Goal: Navigation & Orientation: Find specific page/section

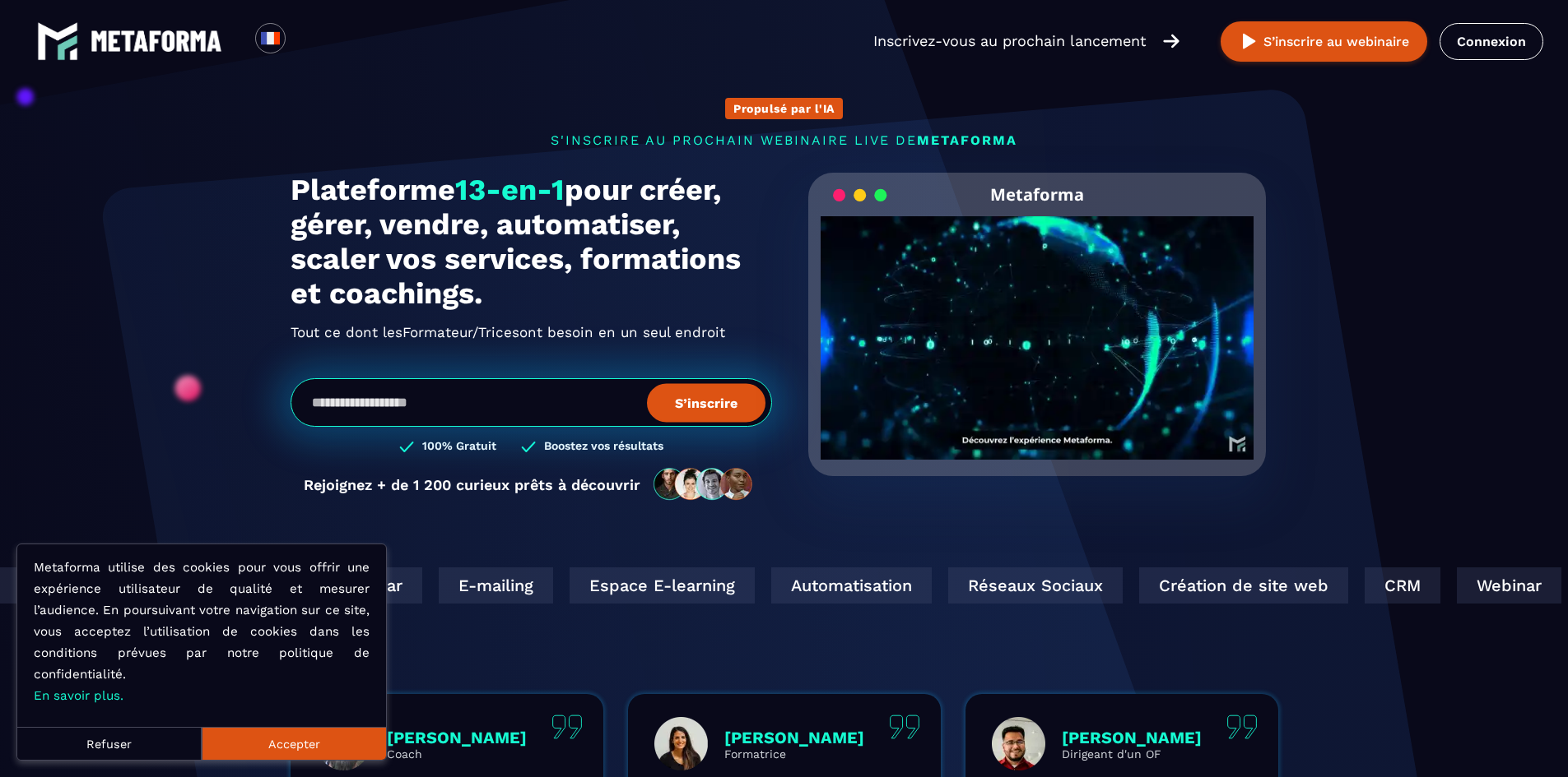
click at [1508, 51] on link "Connexion" at bounding box center [1491, 41] width 104 height 37
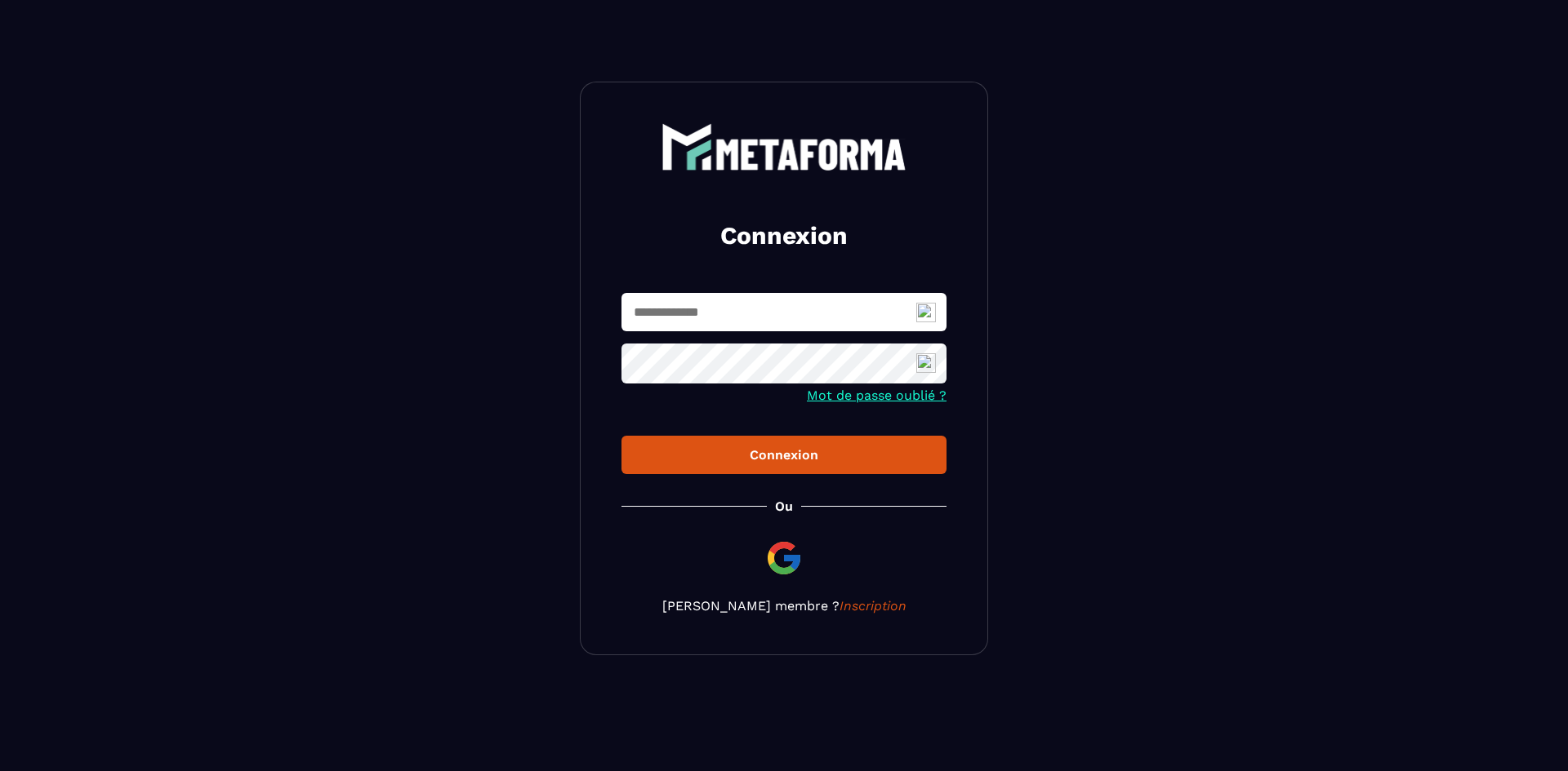
click at [921, 312] on img at bounding box center [926, 313] width 20 height 20
click at [930, 316] on span "1" at bounding box center [933, 321] width 12 height 14
type input "**********"
click at [797, 456] on div "Connexion" at bounding box center [784, 455] width 299 height 16
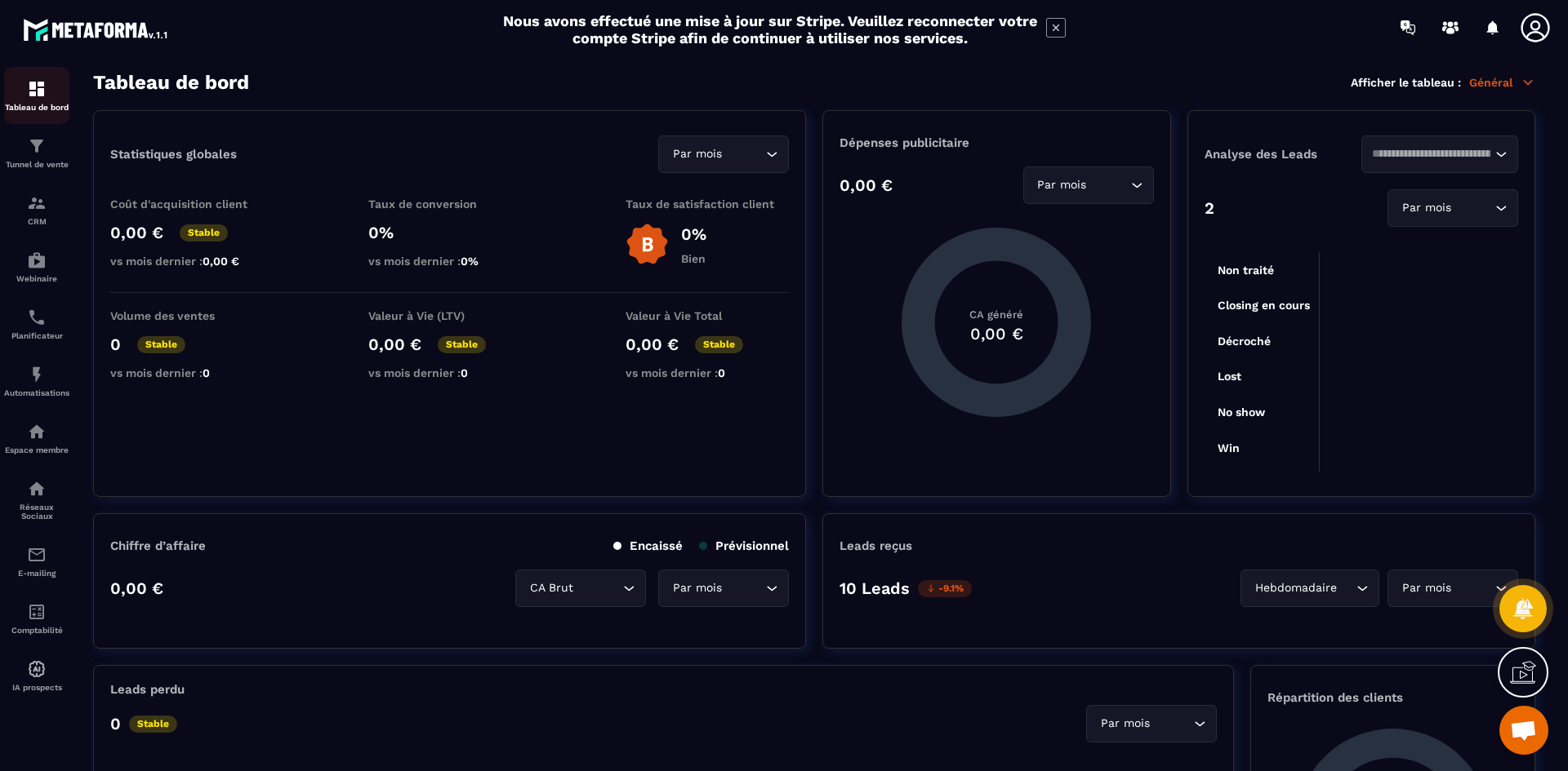
click at [52, 91] on div "Tableau de bord" at bounding box center [36, 95] width 65 height 33
click at [36, 152] on img at bounding box center [36, 146] width 20 height 20
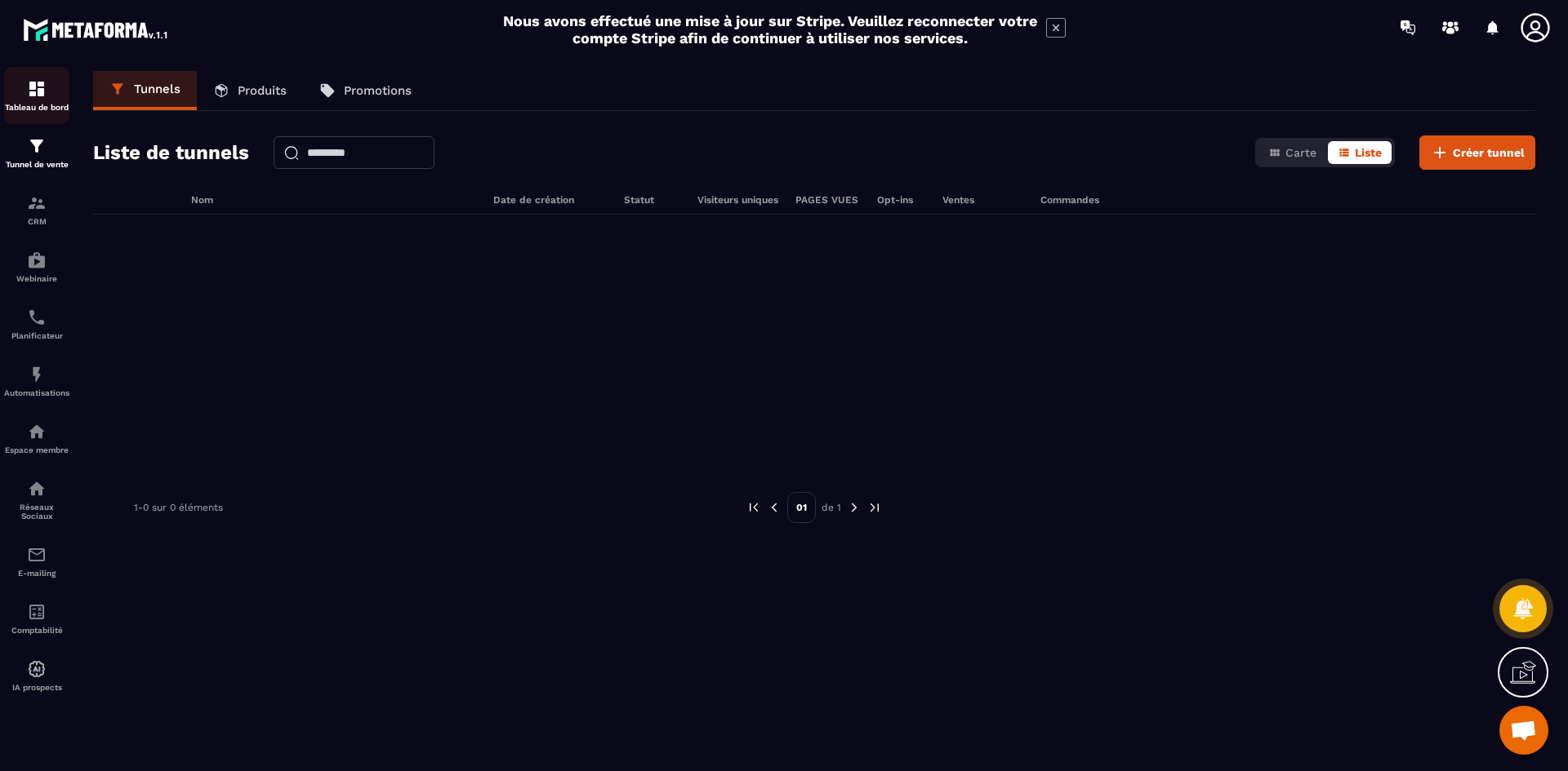
click at [36, 102] on div "Tableau de bord" at bounding box center [36, 95] width 65 height 33
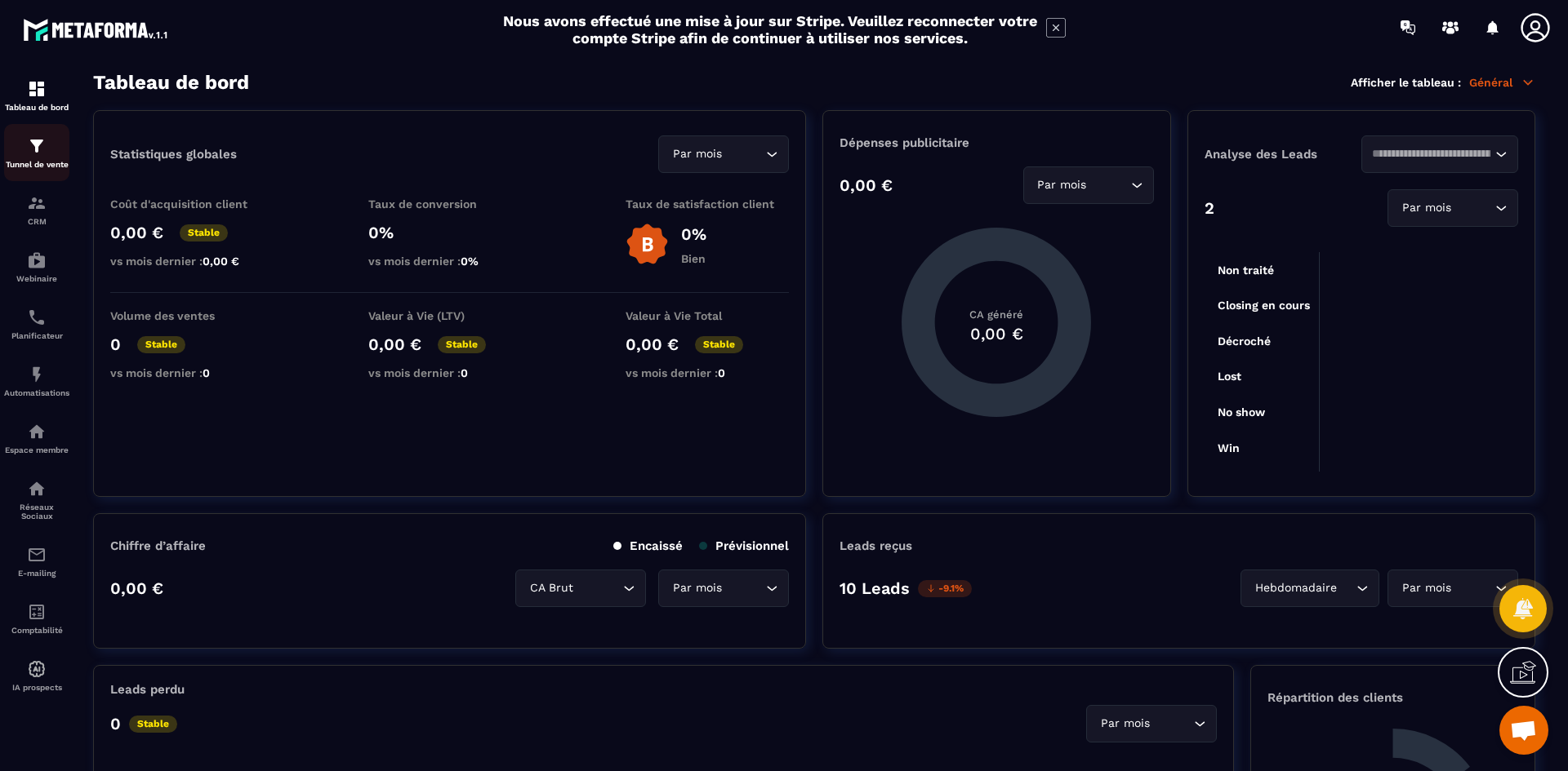
click at [29, 152] on img at bounding box center [36, 146] width 20 height 20
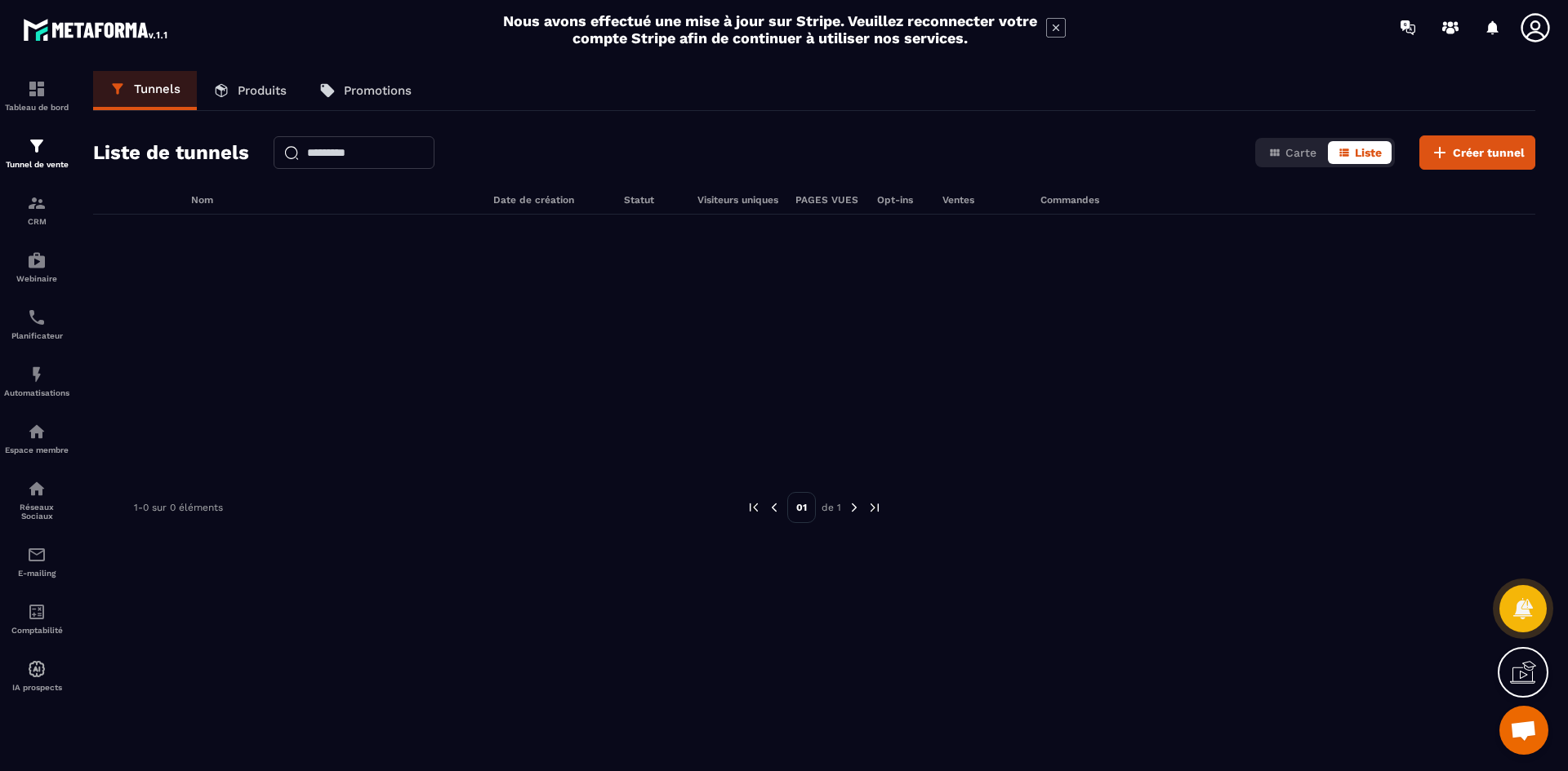
click at [259, 99] on link "Produits" at bounding box center [250, 90] width 106 height 39
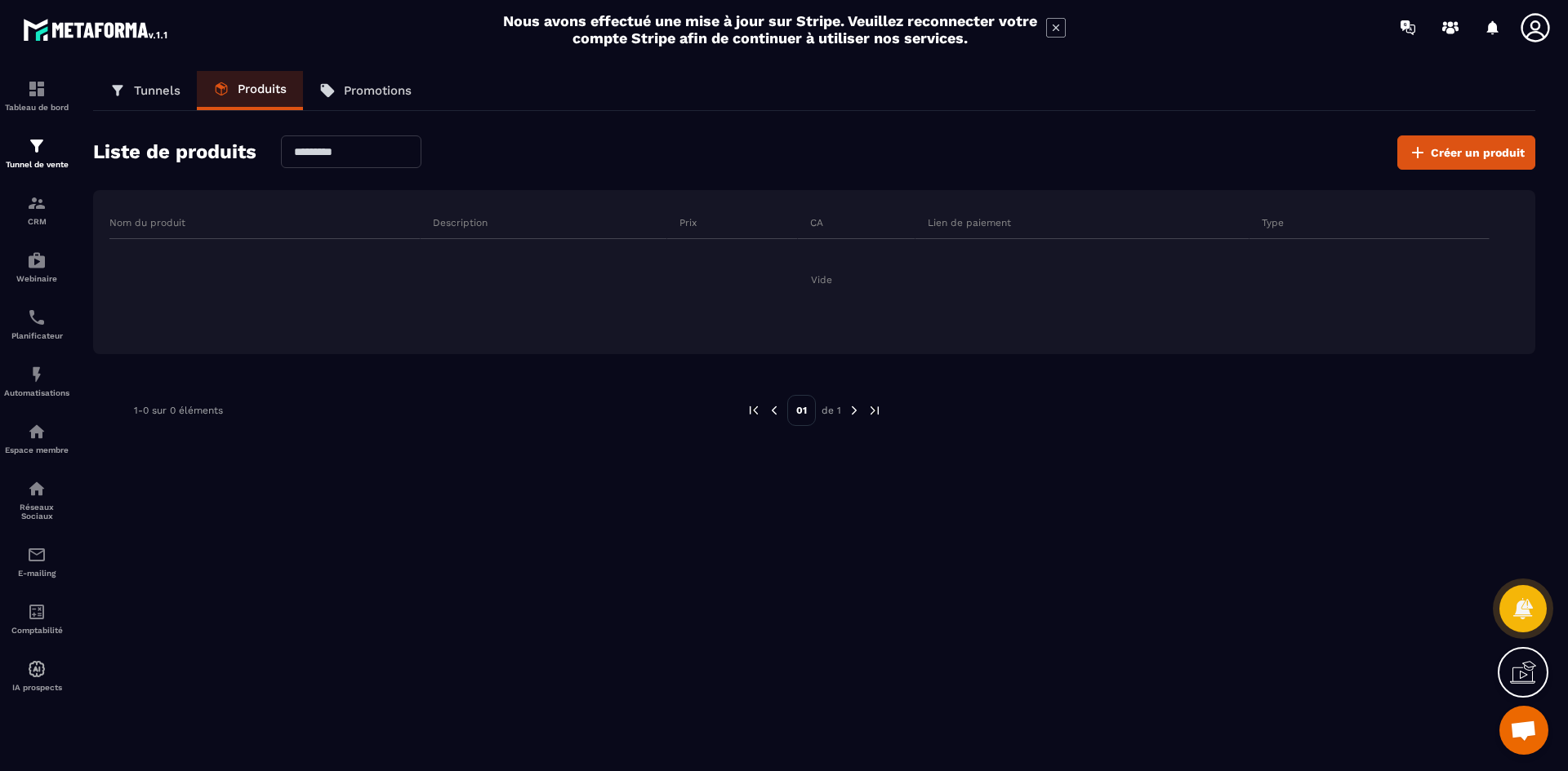
click at [131, 94] on link "Tunnels" at bounding box center [145, 90] width 104 height 39
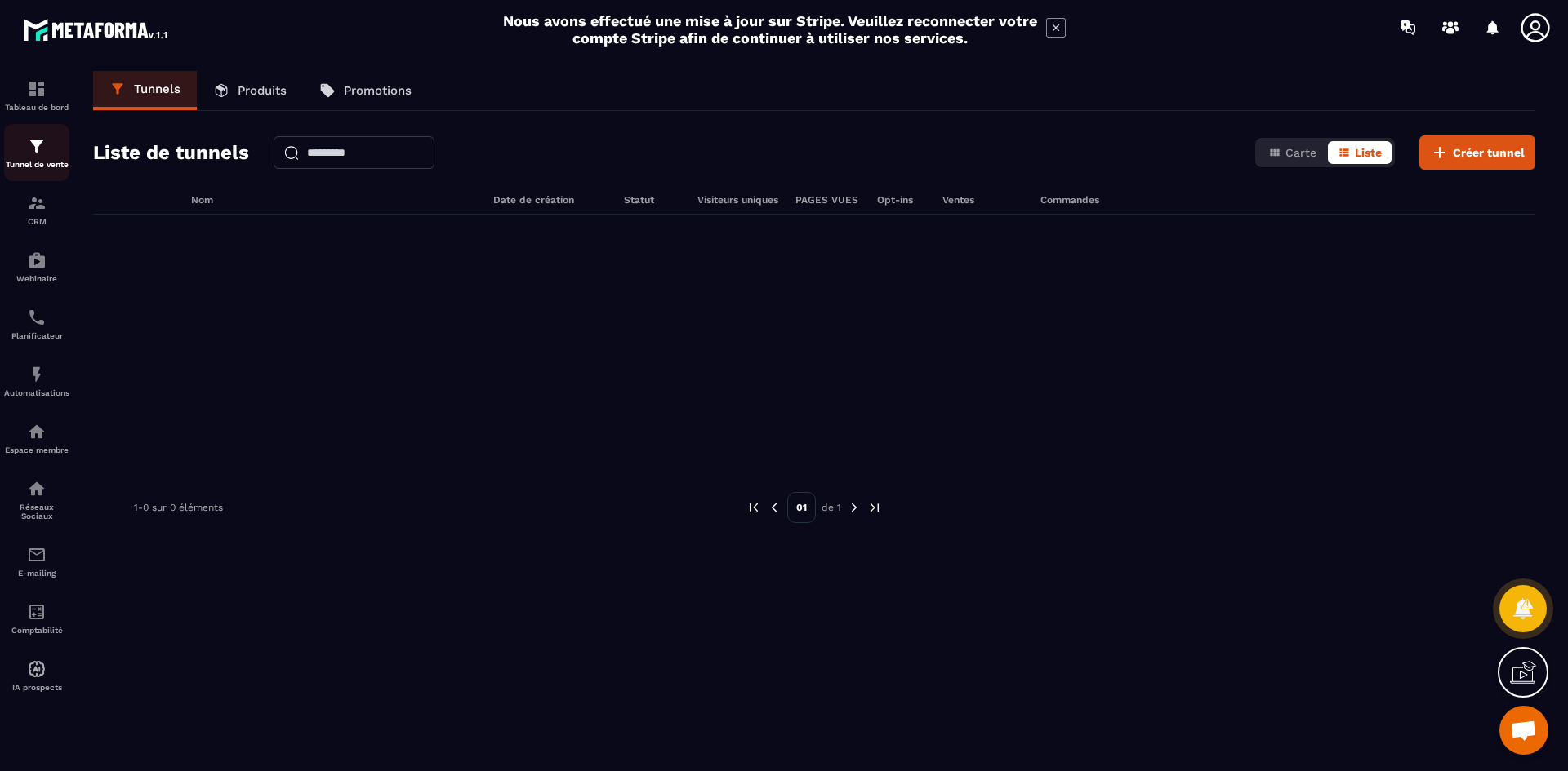
click at [36, 165] on p "Tunnel de vente" at bounding box center [36, 165] width 65 height 9
click at [48, 112] on link "Tableau de bord" at bounding box center [36, 95] width 65 height 57
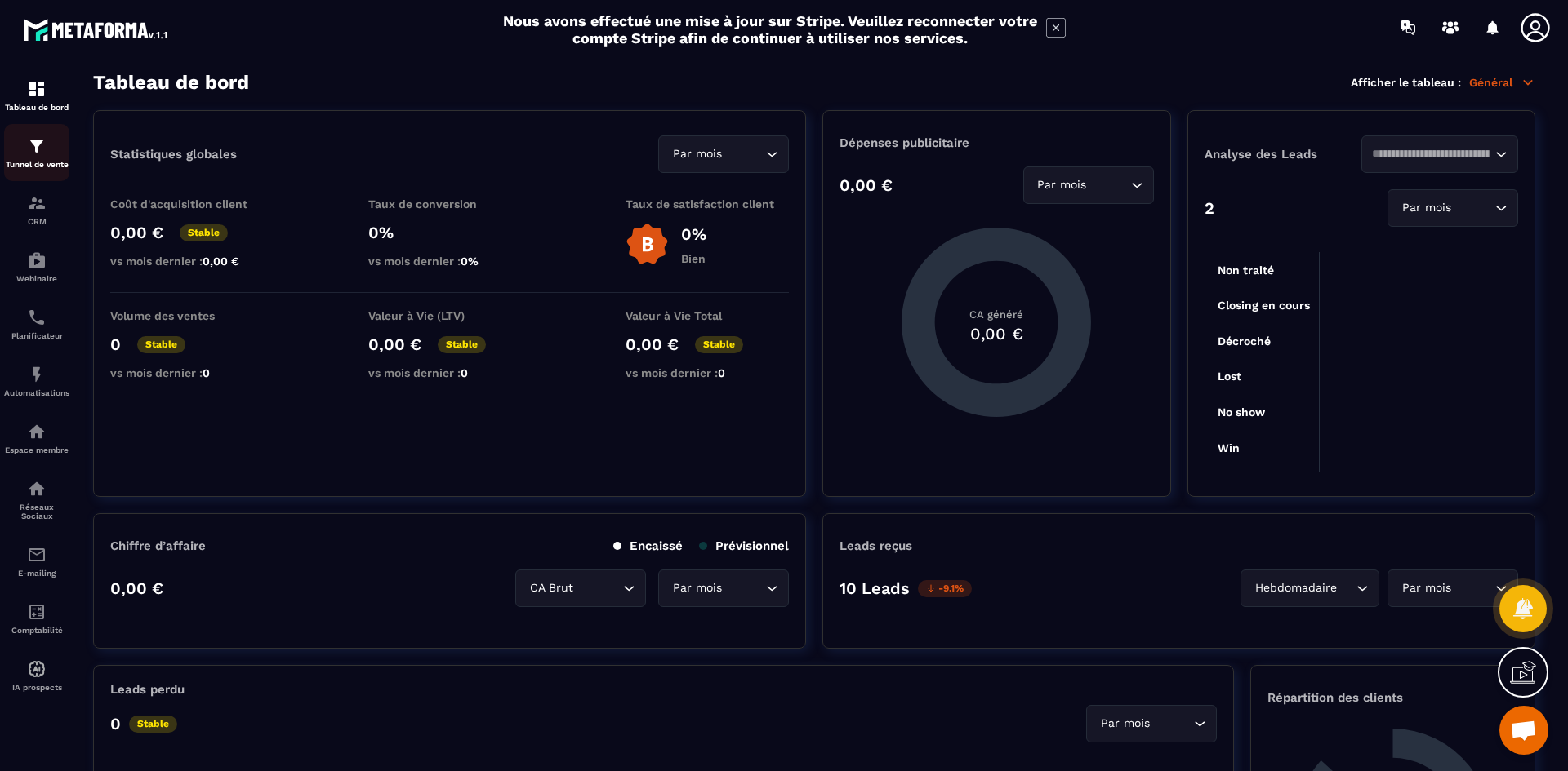
click at [37, 154] on img at bounding box center [36, 146] width 20 height 20
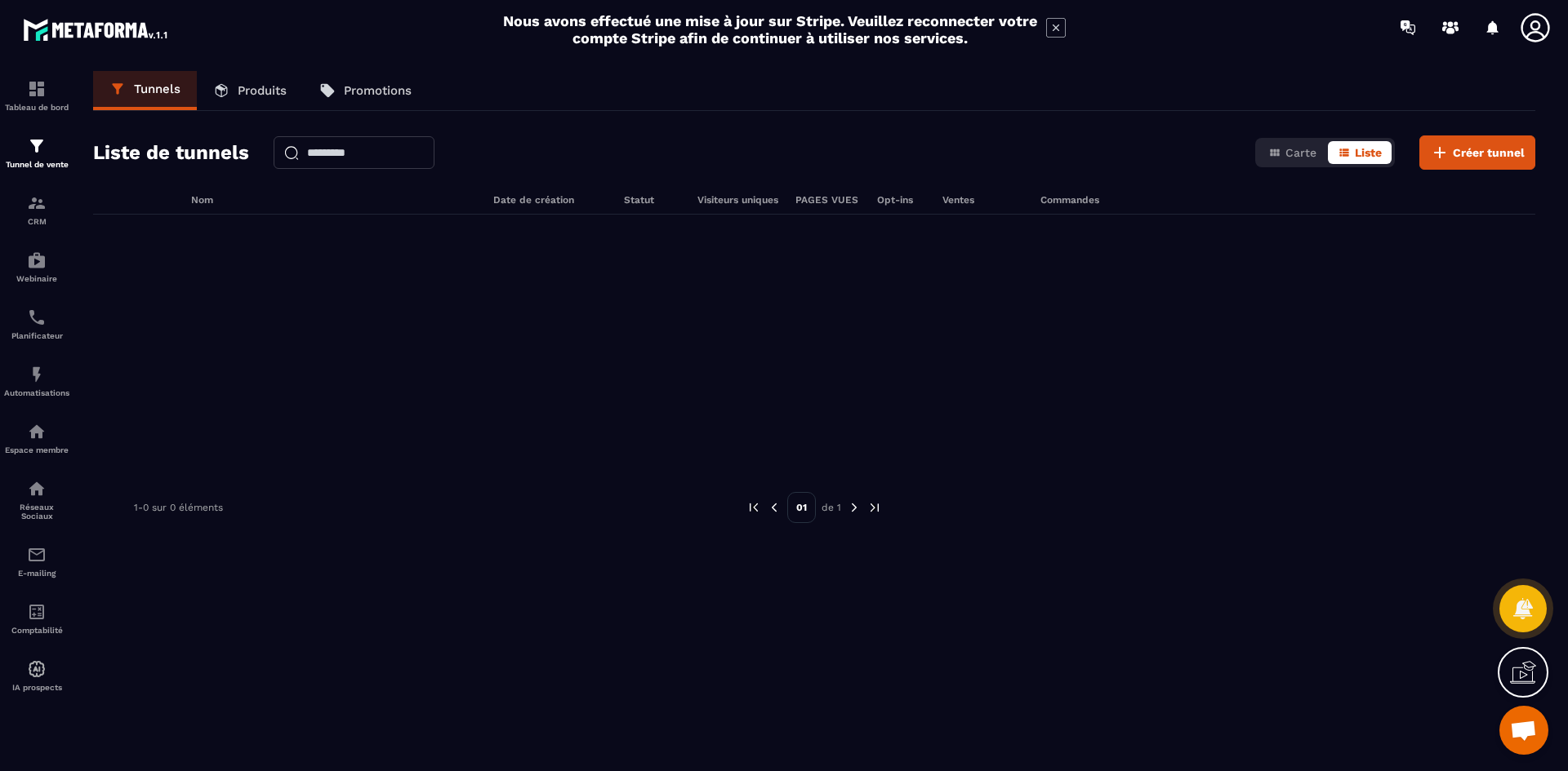
click at [265, 103] on link "Produits" at bounding box center [250, 90] width 106 height 39
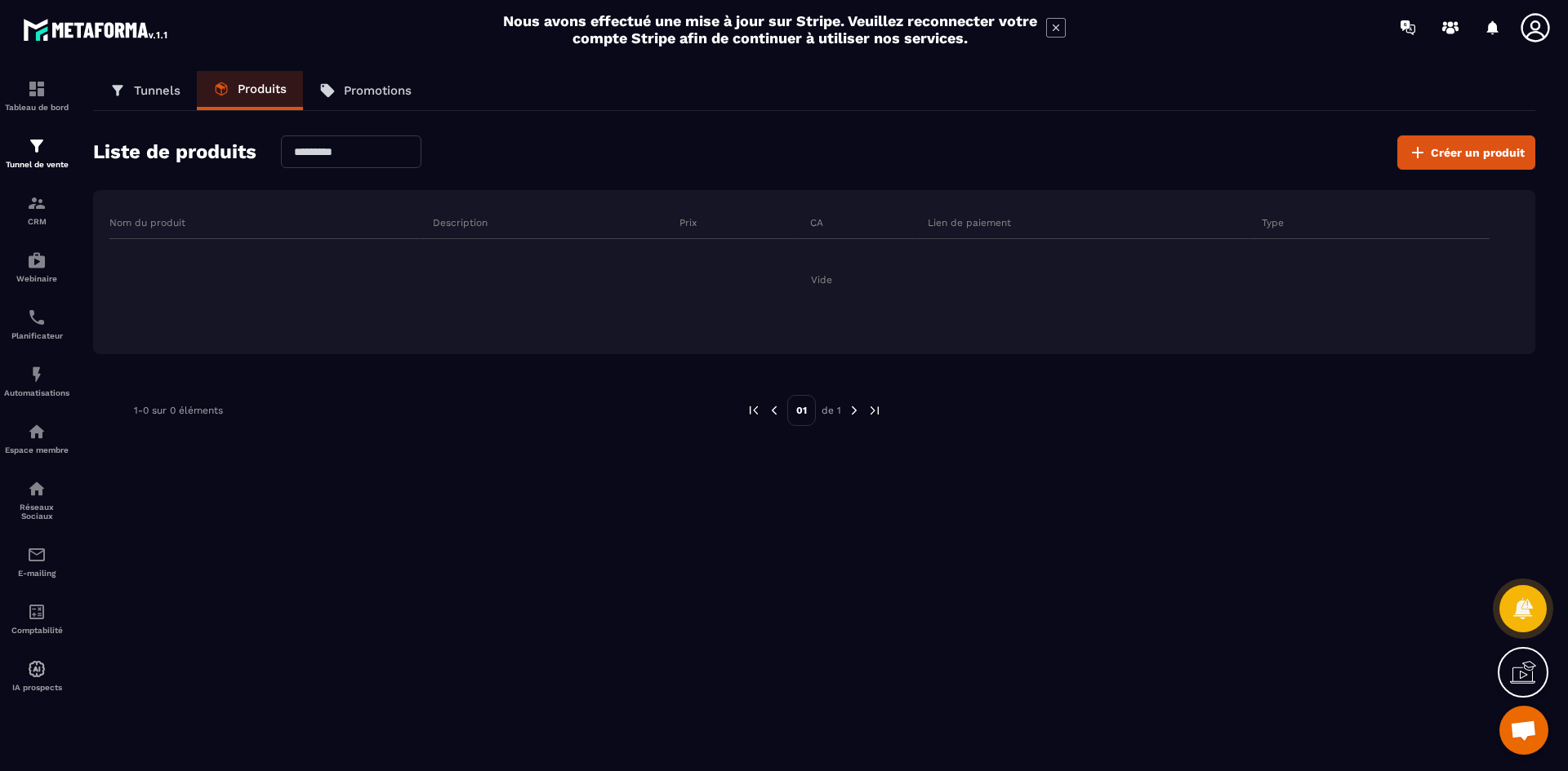
click at [383, 96] on p "Promotions" at bounding box center [378, 90] width 68 height 15
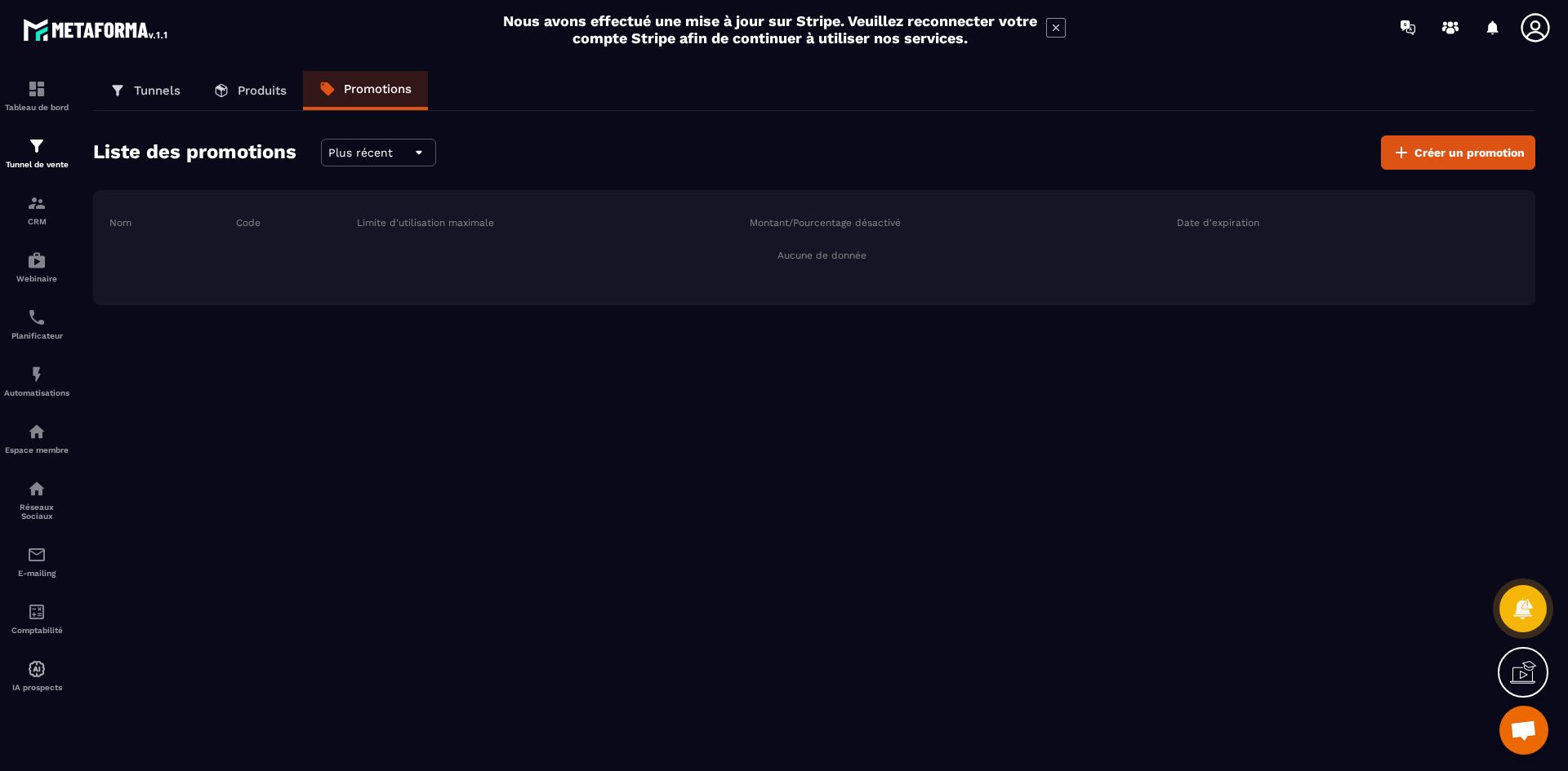
click at [244, 100] on link "Produits" at bounding box center [250, 90] width 106 height 39
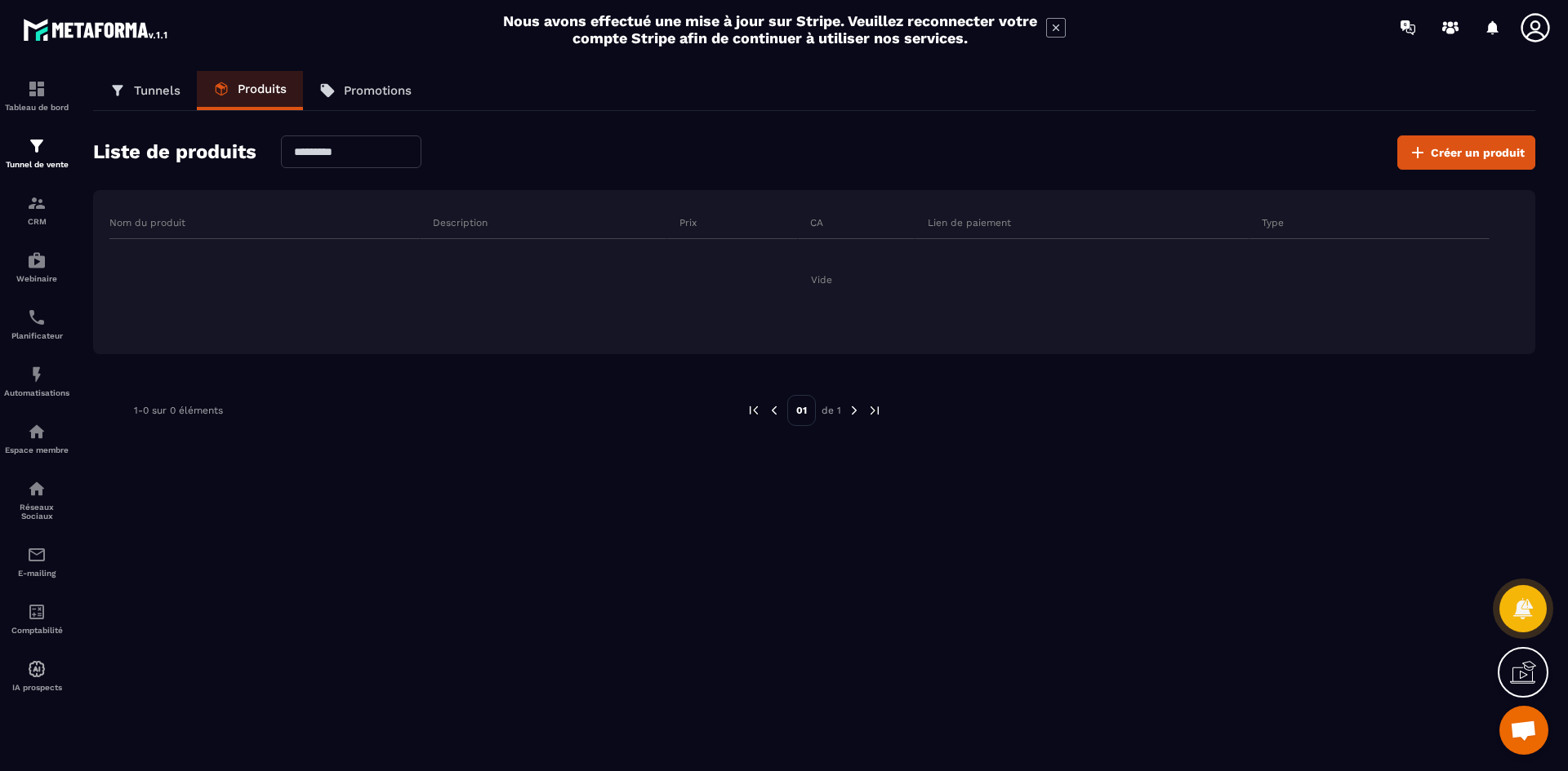
click at [145, 94] on p "Tunnels" at bounding box center [158, 90] width 47 height 15
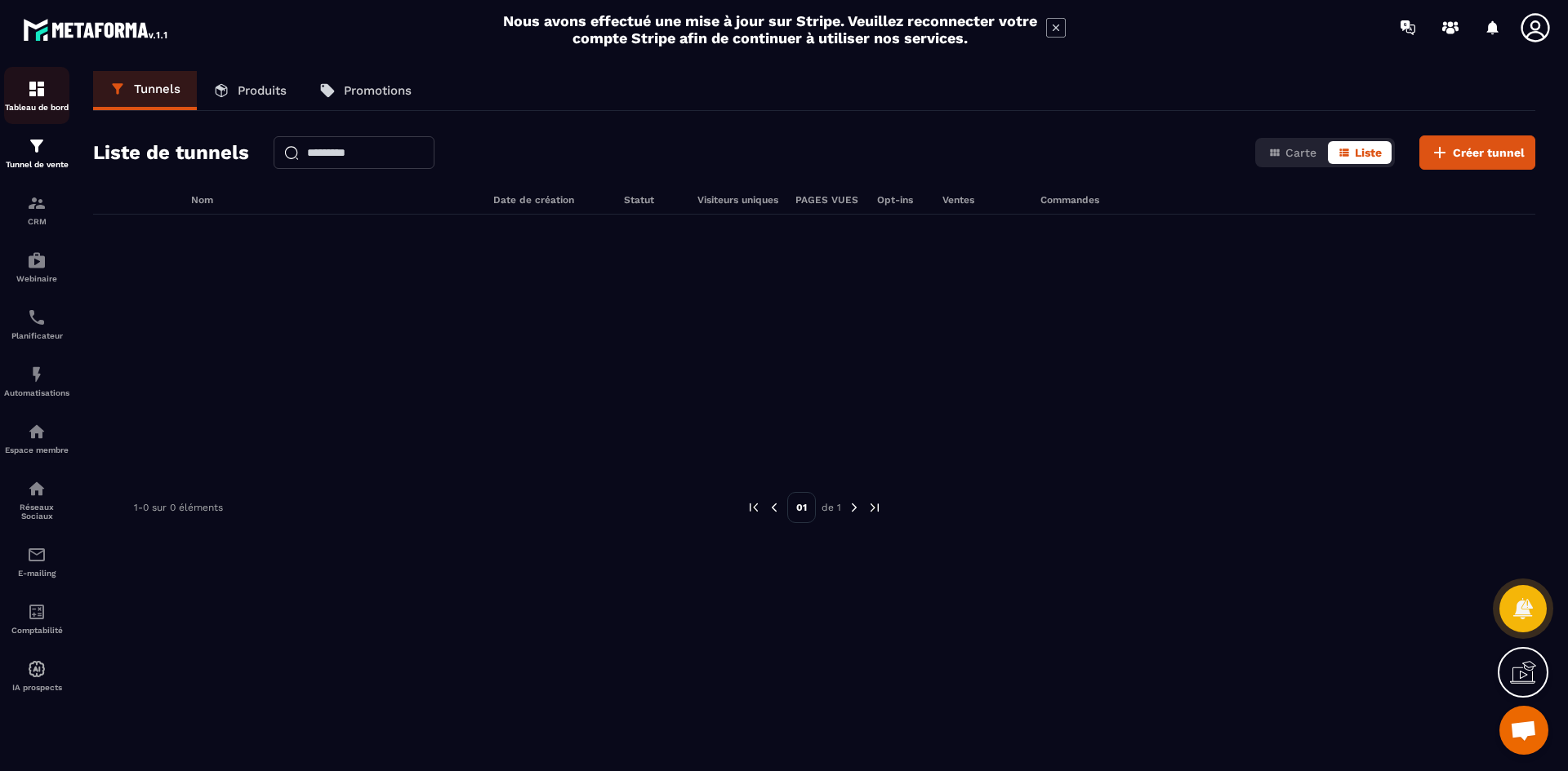
click at [51, 94] on div "Tableau de bord" at bounding box center [36, 95] width 65 height 33
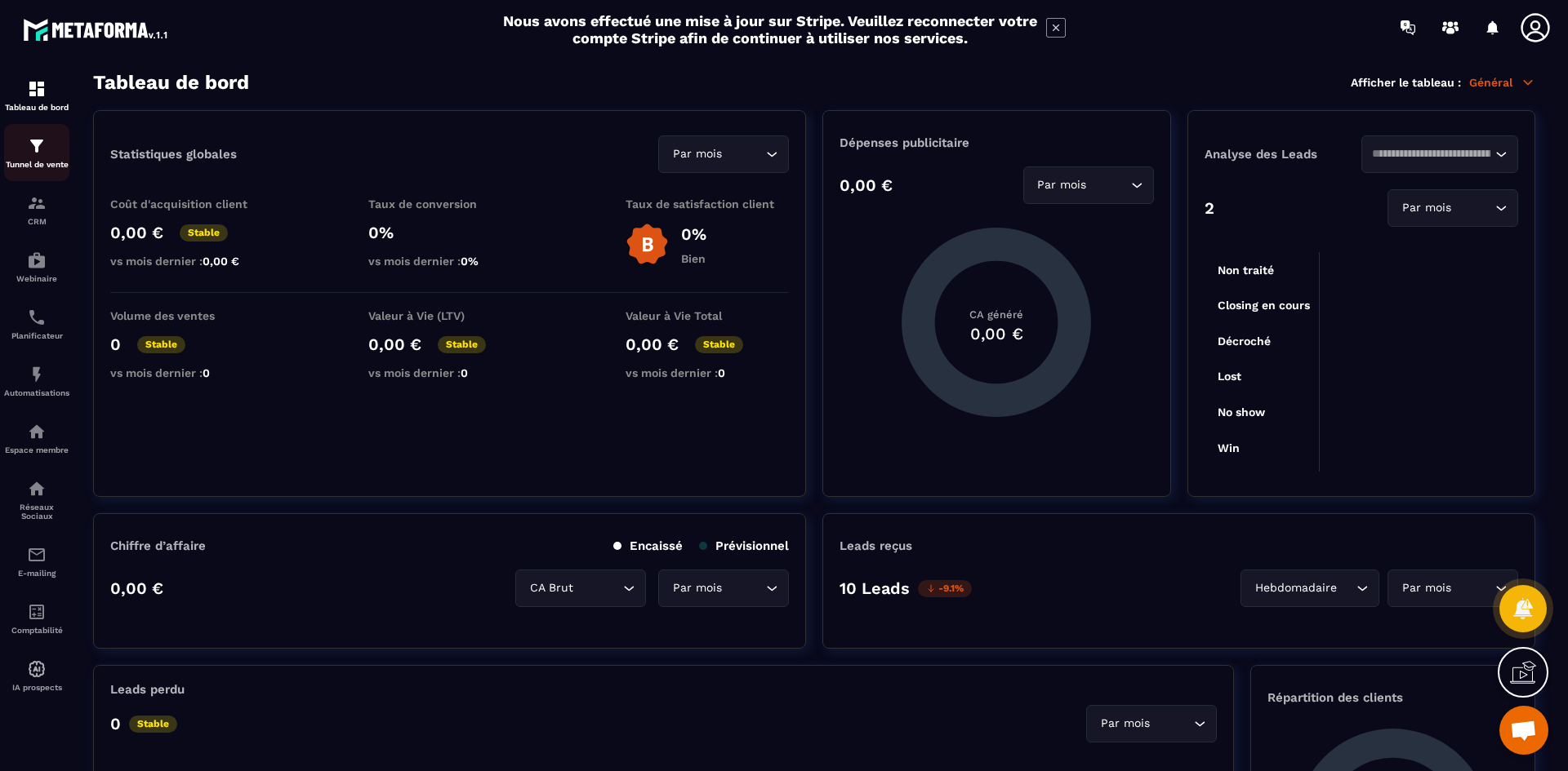
click at [45, 148] on img at bounding box center [36, 146] width 20 height 20
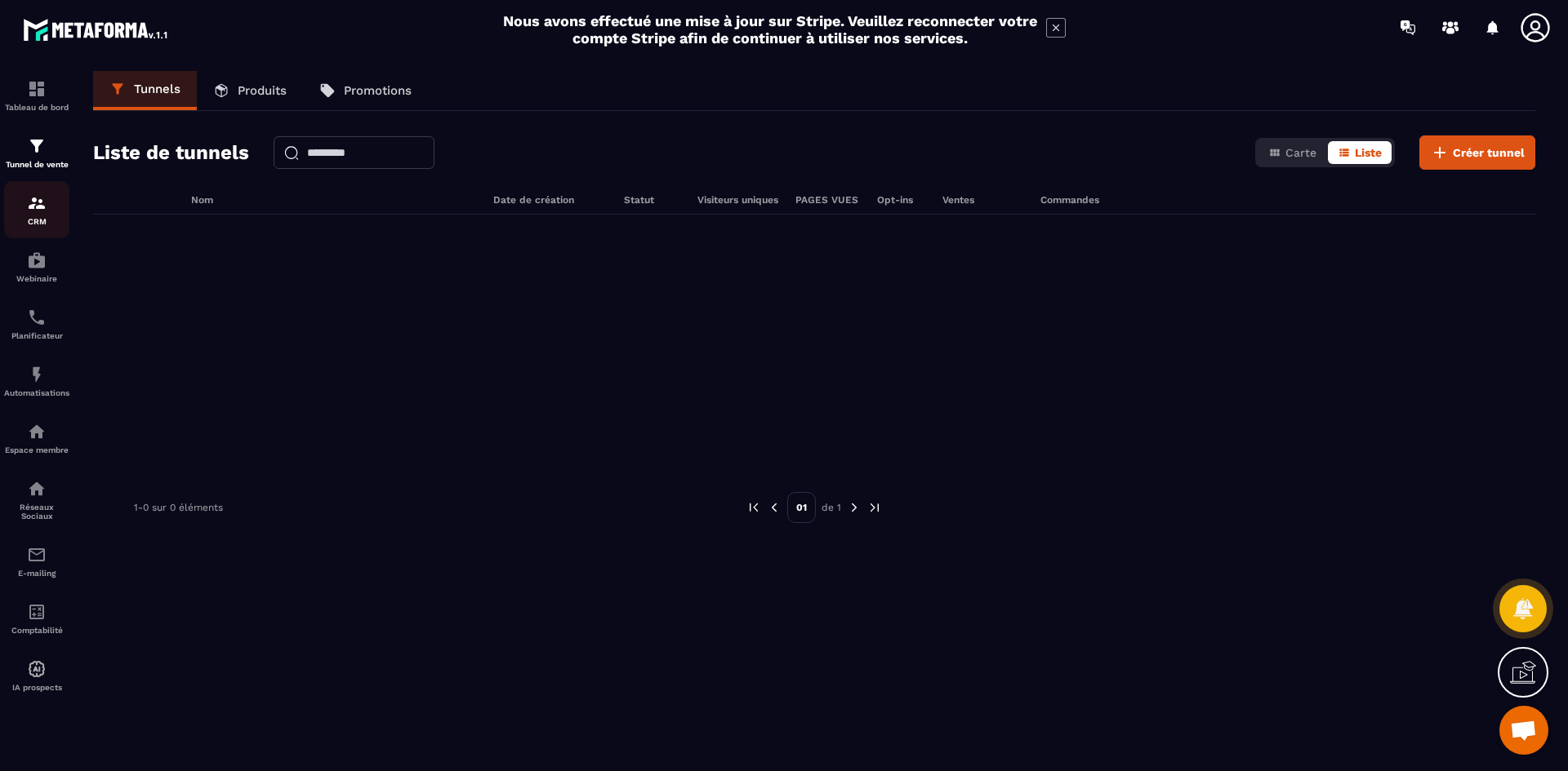
click at [49, 210] on div "CRM" at bounding box center [36, 210] width 65 height 33
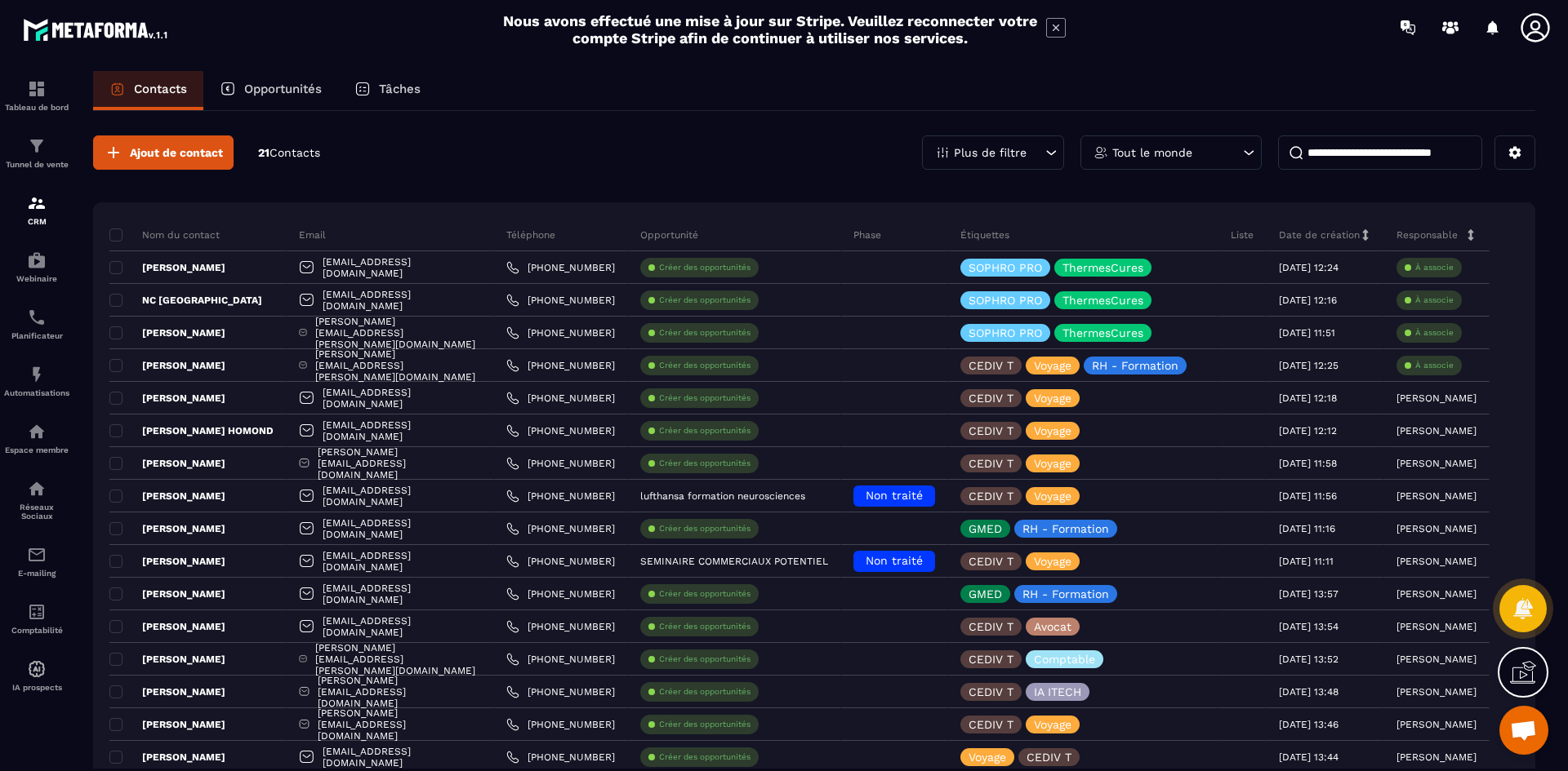
click at [290, 94] on p "Opportunités" at bounding box center [283, 88] width 78 height 15
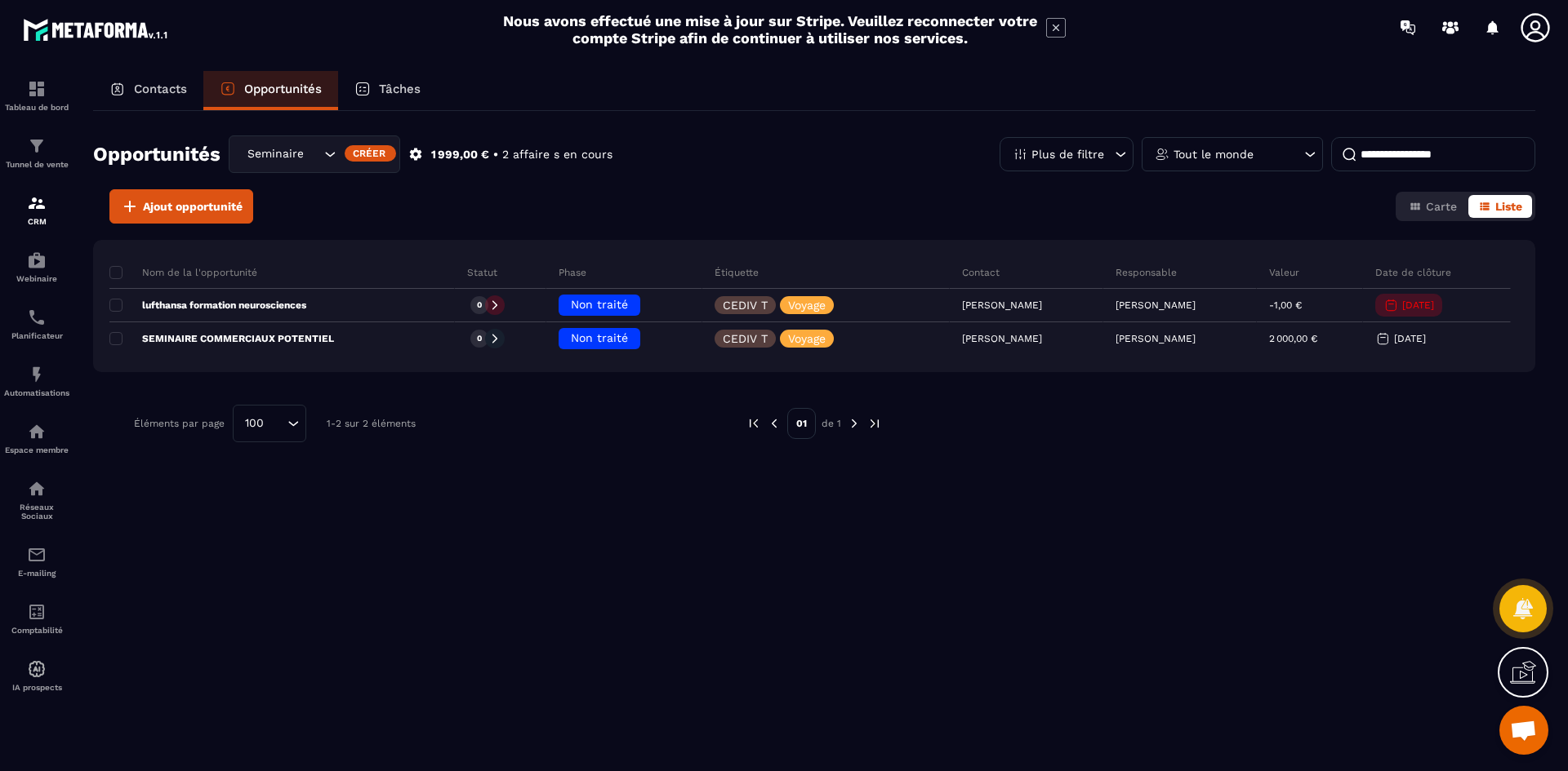
click at [144, 94] on p "Contacts" at bounding box center [160, 88] width 53 height 15
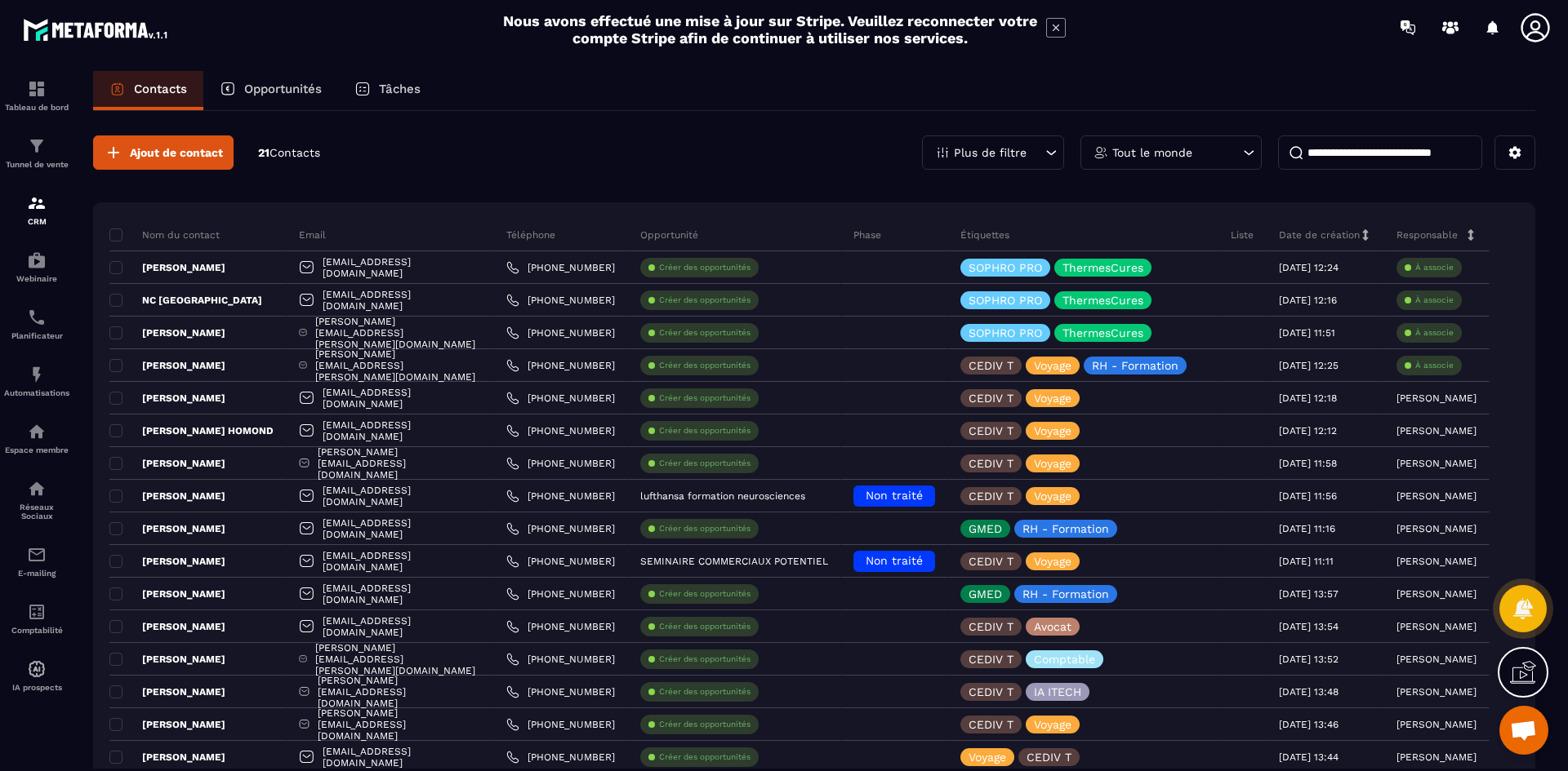
click at [402, 96] on div "Tâches" at bounding box center [387, 90] width 99 height 39
